Goal: Task Accomplishment & Management: Manage account settings

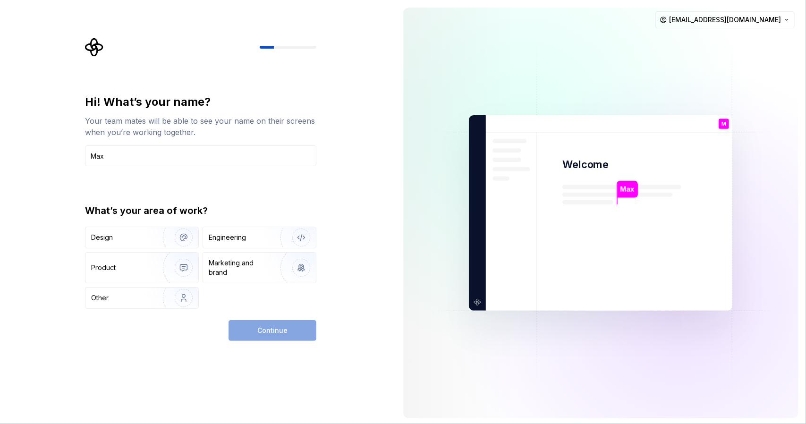
click at [276, 329] on div "Continue" at bounding box center [272, 330] width 88 height 21
click at [176, 154] on input "Max" at bounding box center [200, 155] width 231 height 21
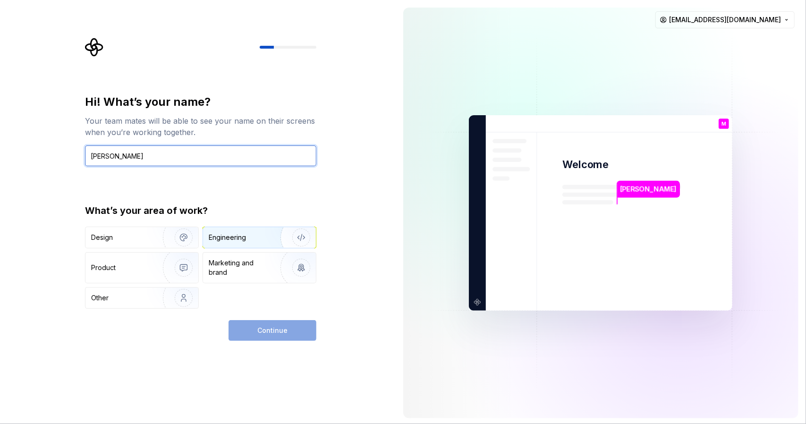
type input "[PERSON_NAME]"
click at [229, 239] on div "Engineering" at bounding box center [227, 237] width 37 height 9
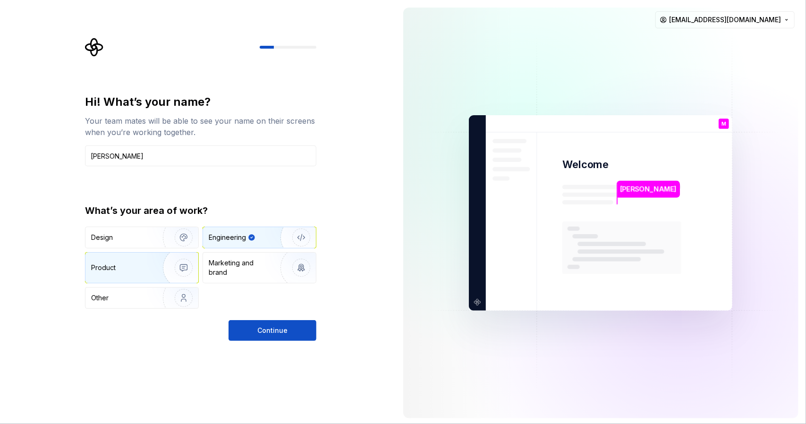
click at [151, 269] on img "button" at bounding box center [177, 267] width 60 height 63
click at [260, 241] on div "Engineering" at bounding box center [246, 237] width 75 height 9
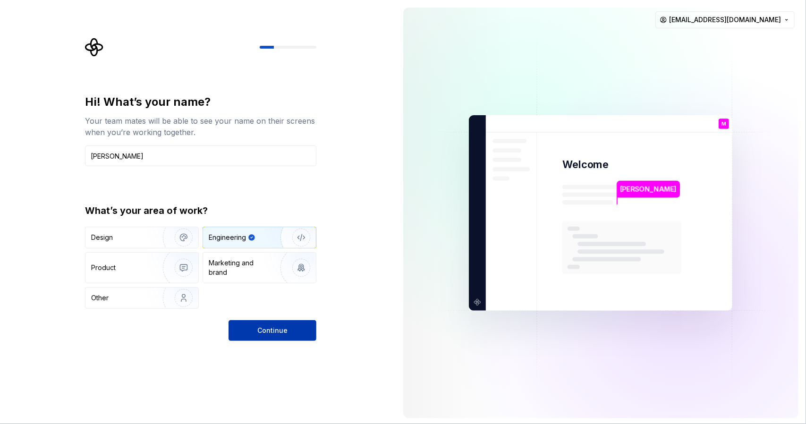
click at [275, 331] on span "Continue" at bounding box center [272, 330] width 30 height 9
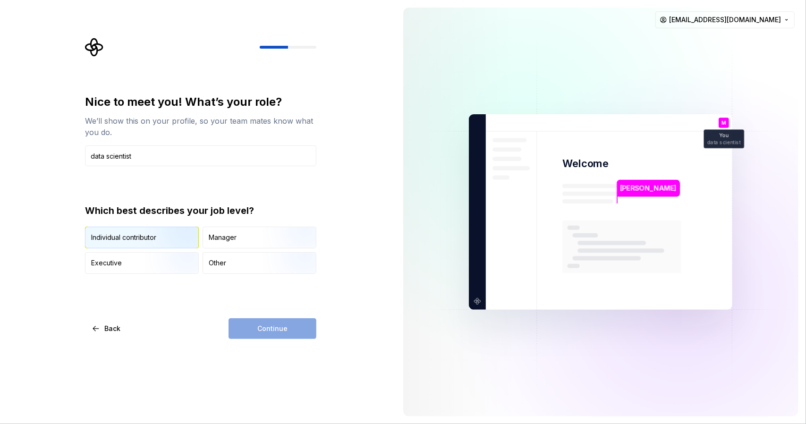
type input "data scientist"
click at [141, 236] on div "Individual contributor" at bounding box center [123, 237] width 65 height 9
click at [256, 326] on button "Continue" at bounding box center [272, 328] width 88 height 21
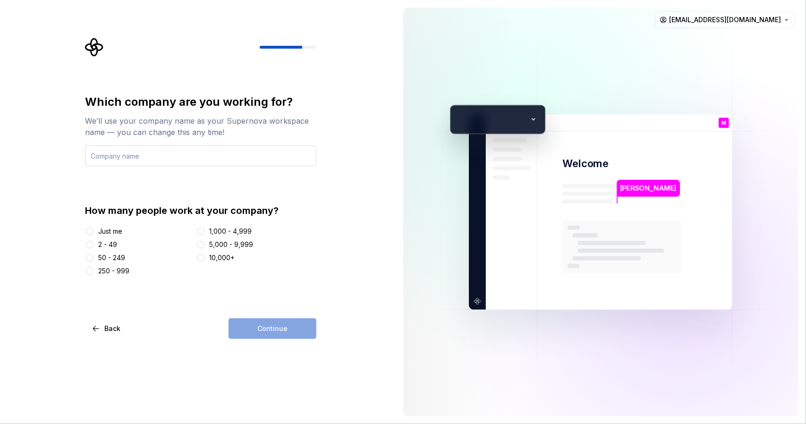
click at [162, 158] on input "text" at bounding box center [200, 155] width 231 height 21
type input "Home"
click at [110, 230] on div "Just me" at bounding box center [110, 231] width 24 height 9
click at [93, 230] on button "Just me" at bounding box center [90, 232] width 8 height 8
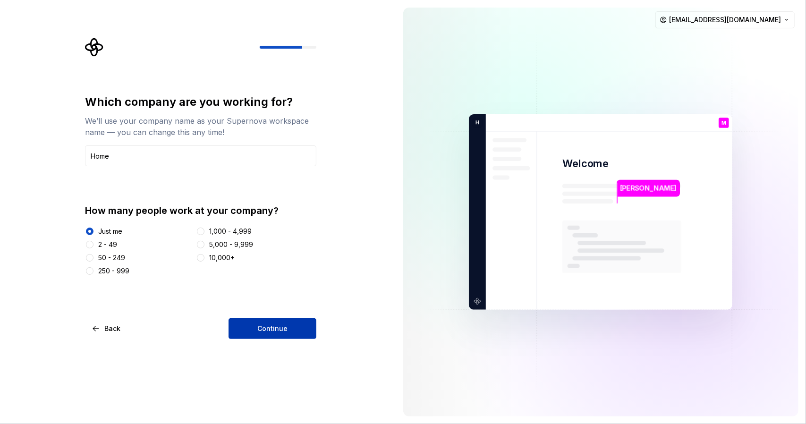
click at [261, 326] on span "Continue" at bounding box center [272, 328] width 30 height 9
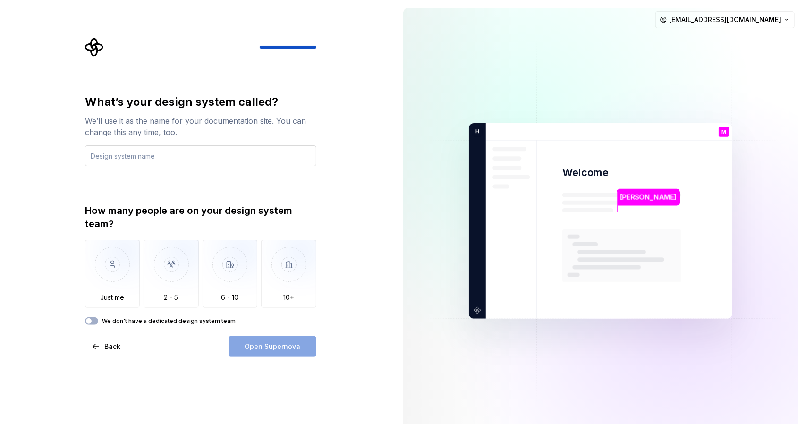
click at [163, 157] on input "text" at bounding box center [200, 155] width 231 height 21
type input "Biomechanics"
click at [122, 269] on img "button" at bounding box center [112, 271] width 55 height 63
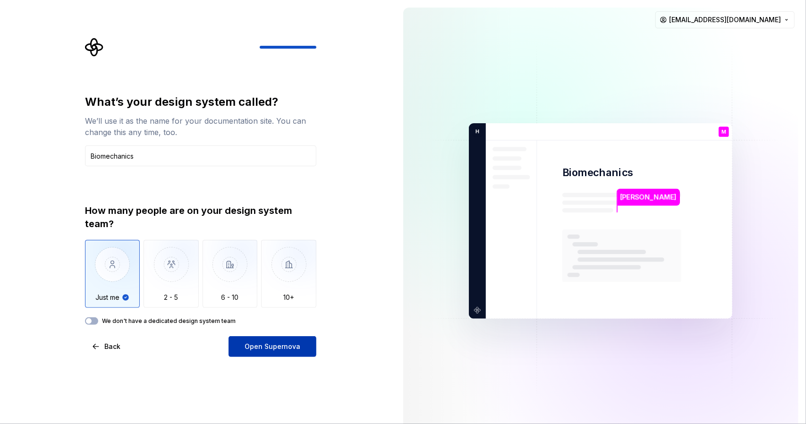
click at [259, 351] on button "Open Supernova" at bounding box center [272, 346] width 88 height 21
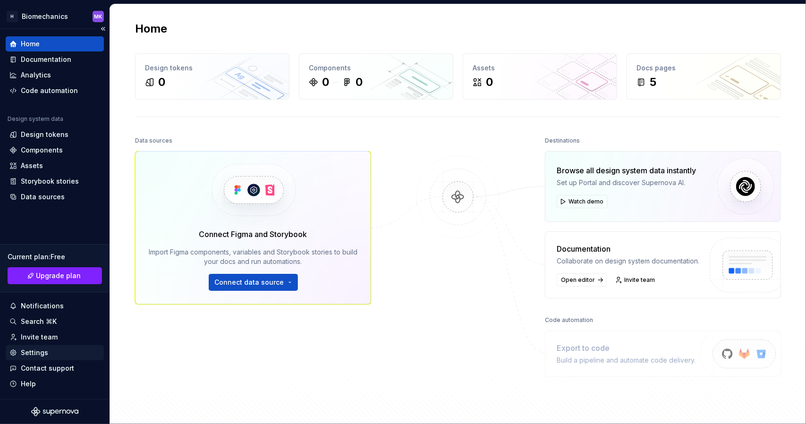
click at [30, 354] on div "Settings" at bounding box center [34, 352] width 27 height 9
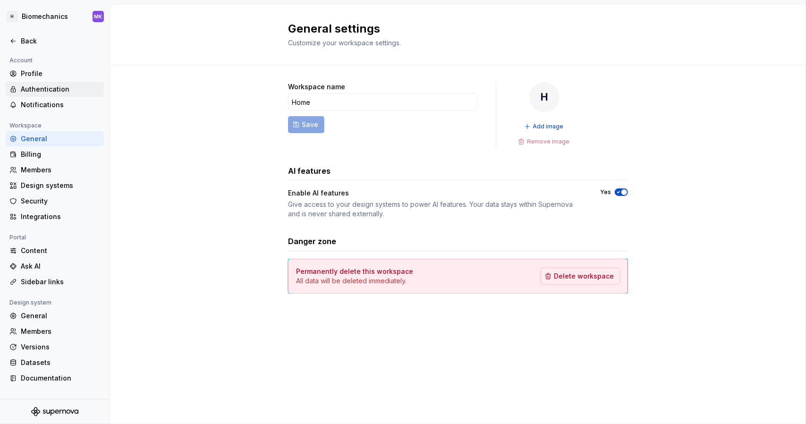
click at [32, 85] on div "Authentication" at bounding box center [60, 89] width 79 height 9
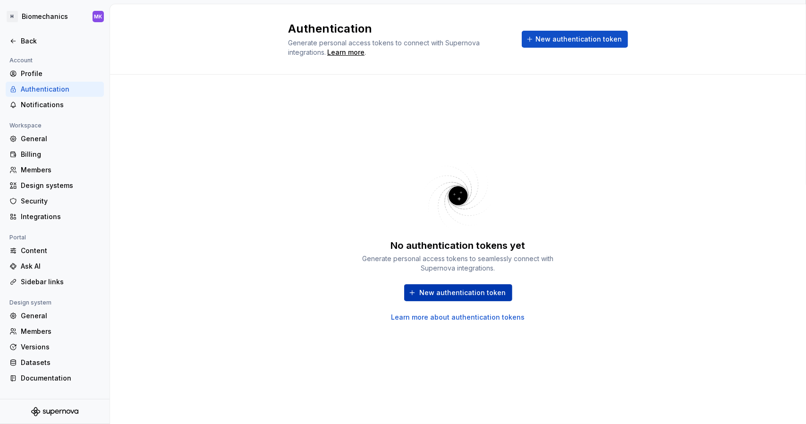
click at [444, 296] on span "New authentication token" at bounding box center [463, 292] width 86 height 9
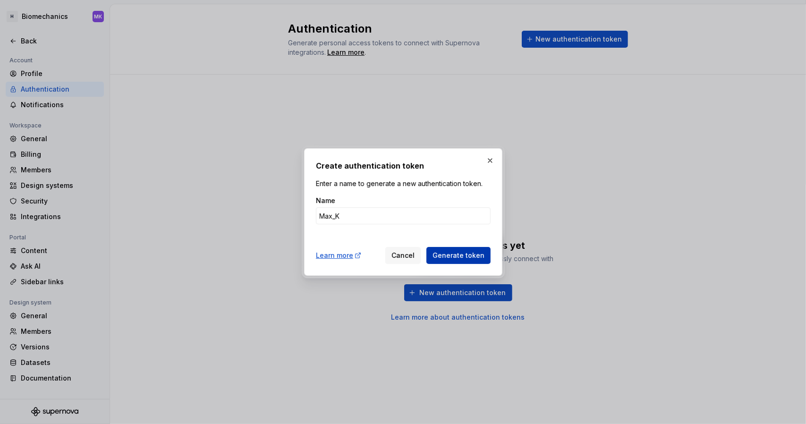
type input "Max_K"
click at [447, 258] on span "Generate token" at bounding box center [458, 255] width 52 height 9
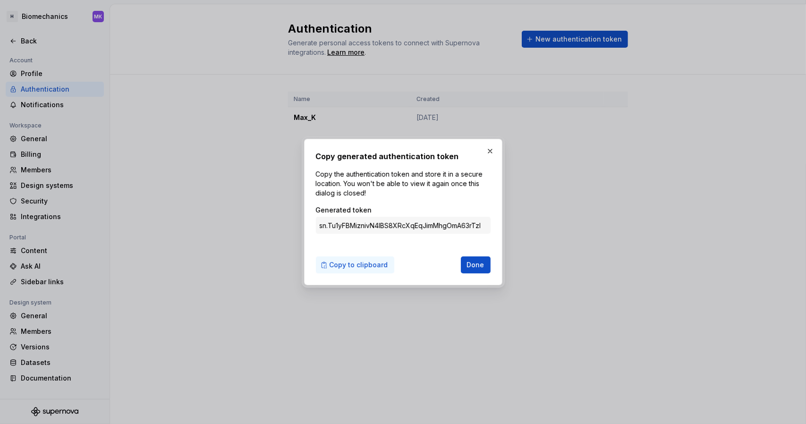
click at [354, 263] on span "Copy to clipboard" at bounding box center [359, 264] width 59 height 9
click at [490, 152] on button "button" at bounding box center [489, 150] width 13 height 13
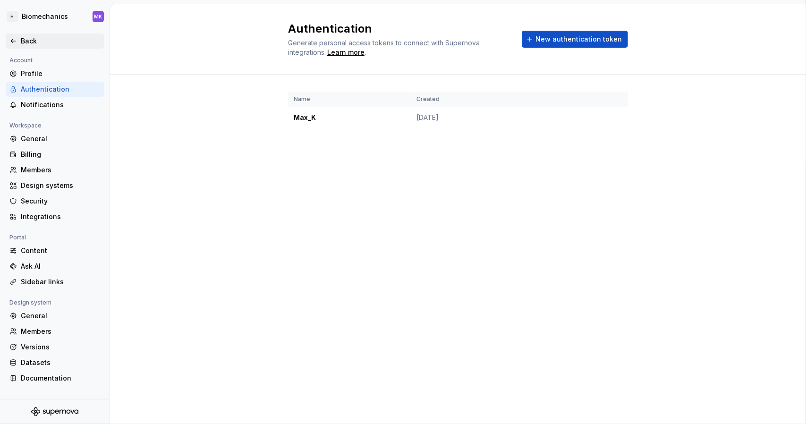
click at [32, 40] on div "Back" at bounding box center [60, 40] width 79 height 9
